Goal: Find specific page/section: Find specific page/section

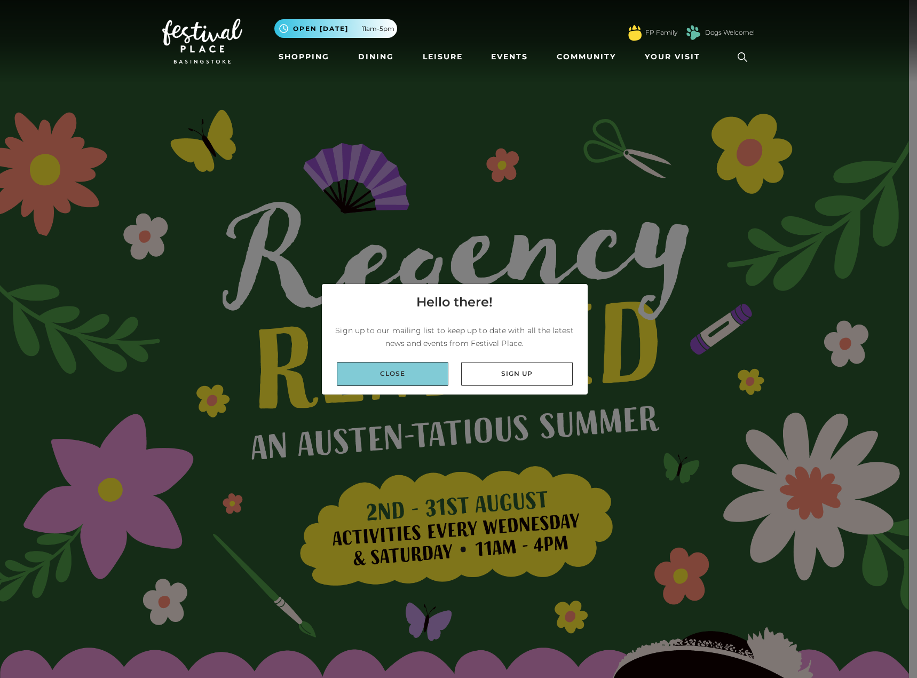
click at [434, 372] on link "Close" at bounding box center [393, 374] width 112 height 24
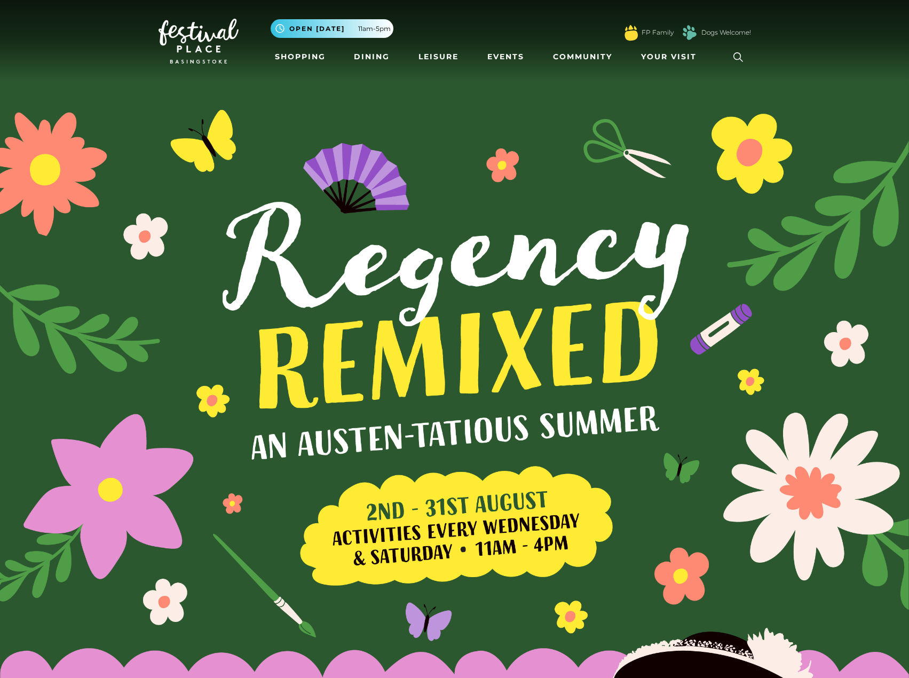
click at [738, 58] on icon at bounding box center [739, 57] width 16 height 16
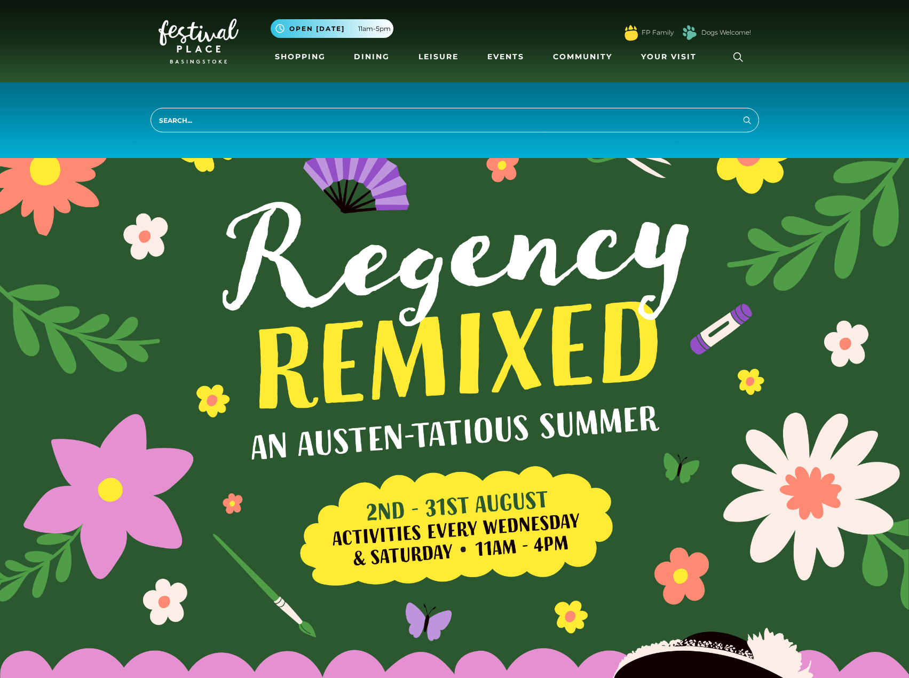
click at [465, 115] on input "search" at bounding box center [455, 120] width 609 height 25
type input "krispy kreme"
click at [741, 113] on button "Search" at bounding box center [747, 119] width 13 height 13
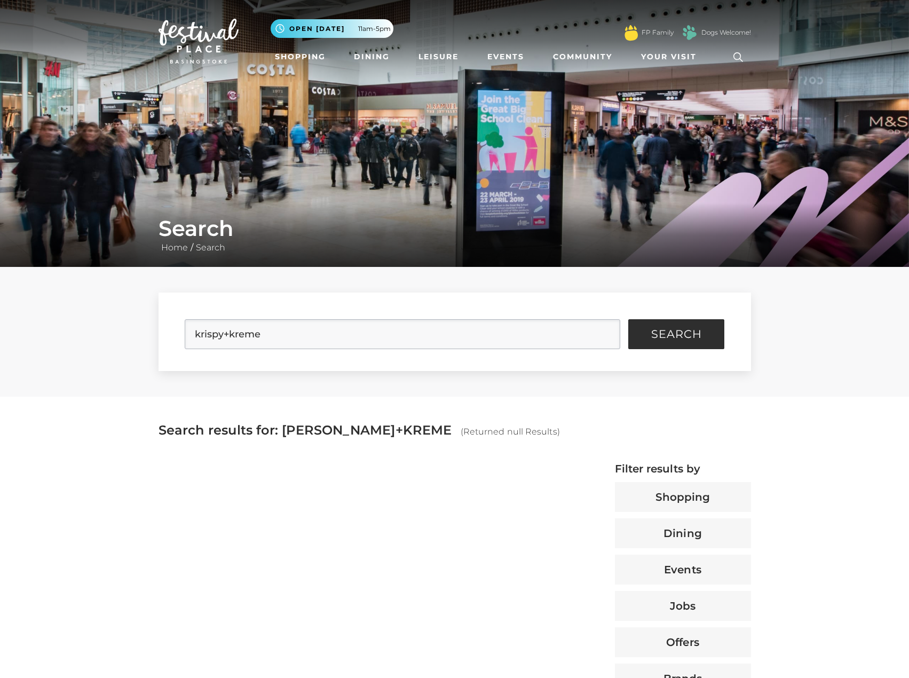
click at [171, 43] on img at bounding box center [199, 41] width 80 height 45
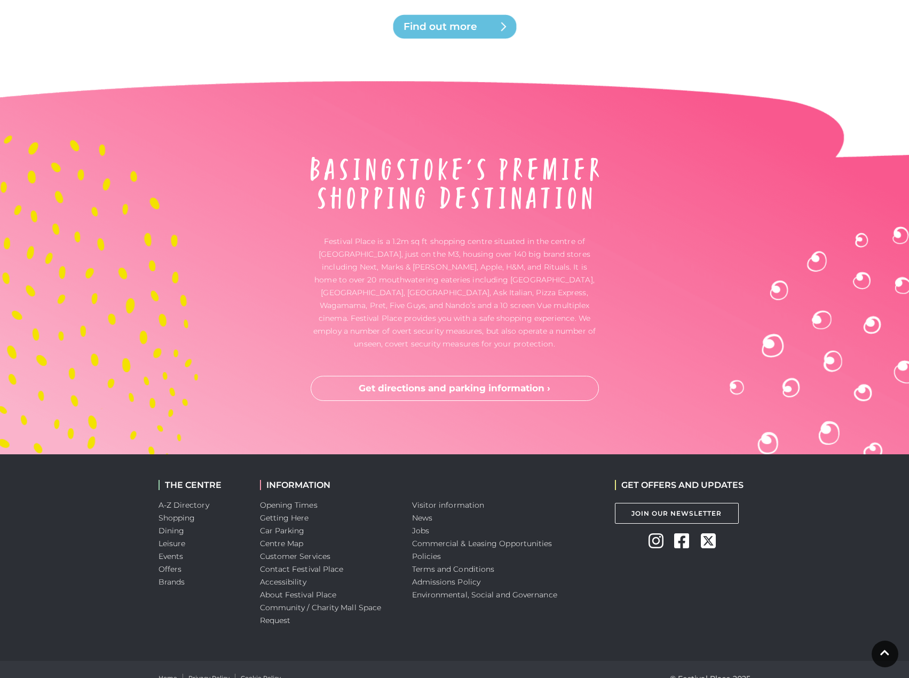
scroll to position [3187, 0]
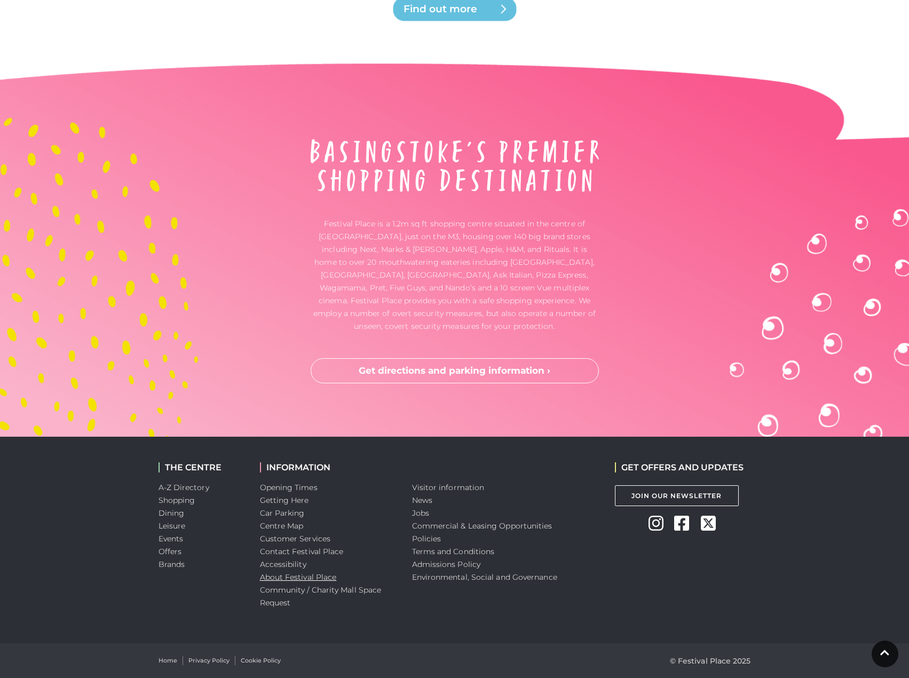
click at [317, 579] on link "About Festival Place" at bounding box center [298, 577] width 77 height 10
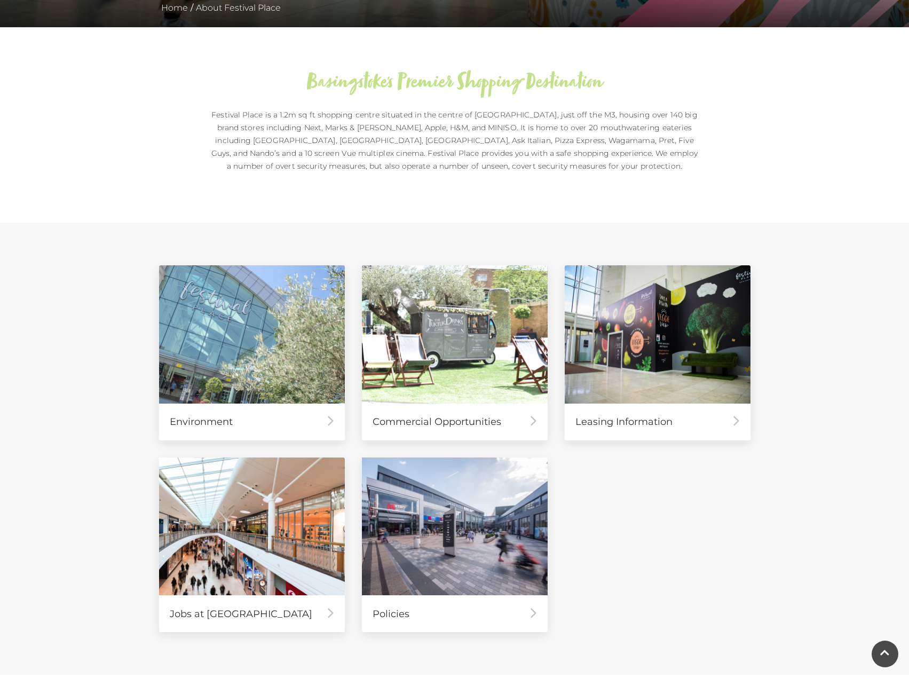
scroll to position [239, 0]
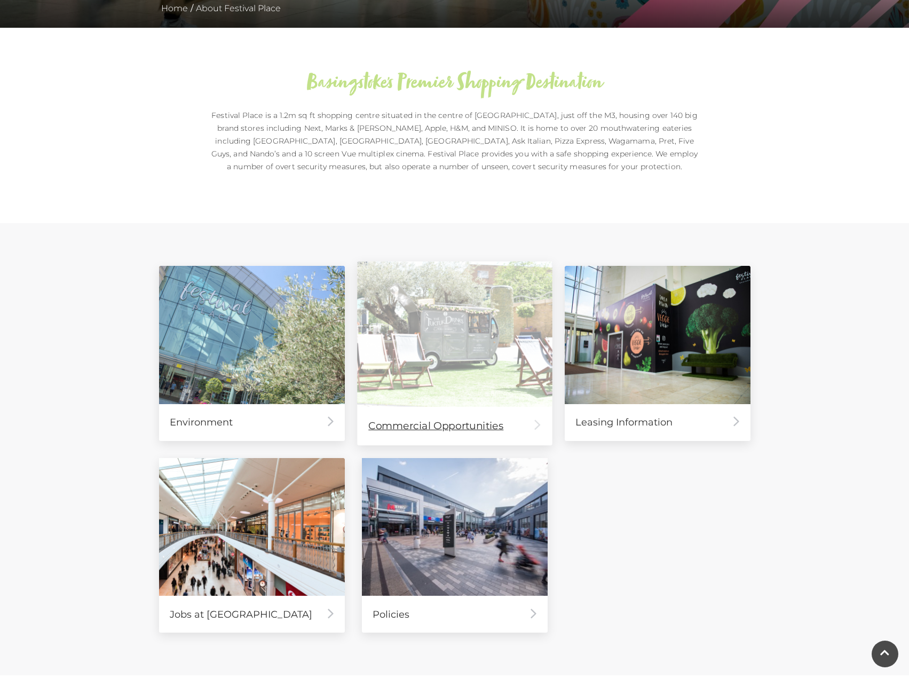
click at [491, 420] on div "Commercial Opportunities" at bounding box center [454, 425] width 195 height 38
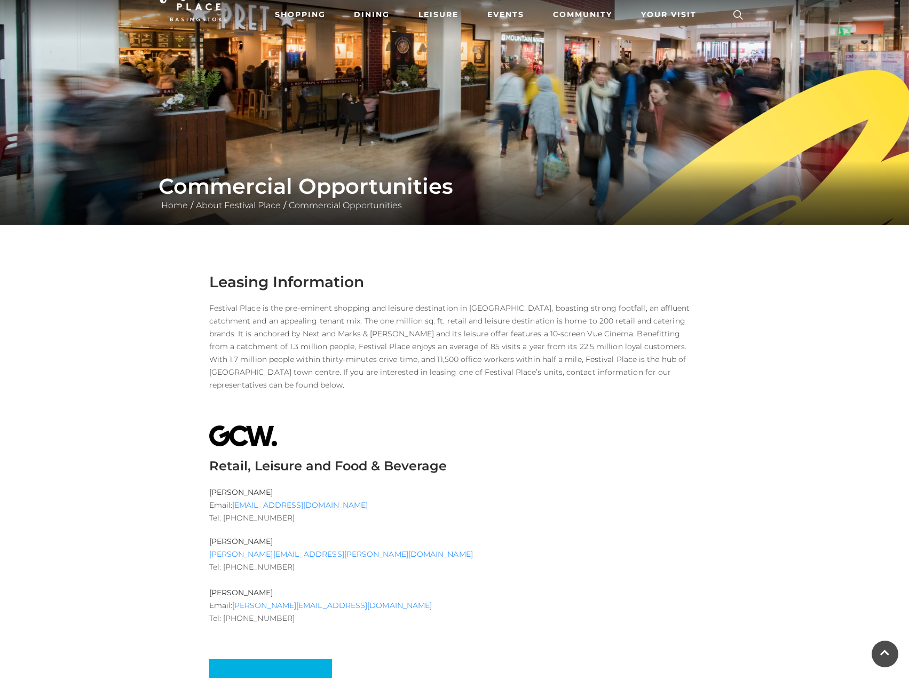
scroll to position [42, 0]
